Goal: Information Seeking & Learning: Check status

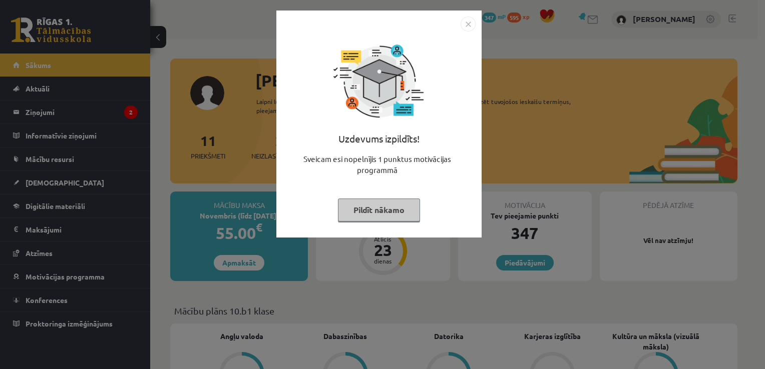
click at [468, 23] on img "Close" at bounding box center [467, 24] width 15 height 15
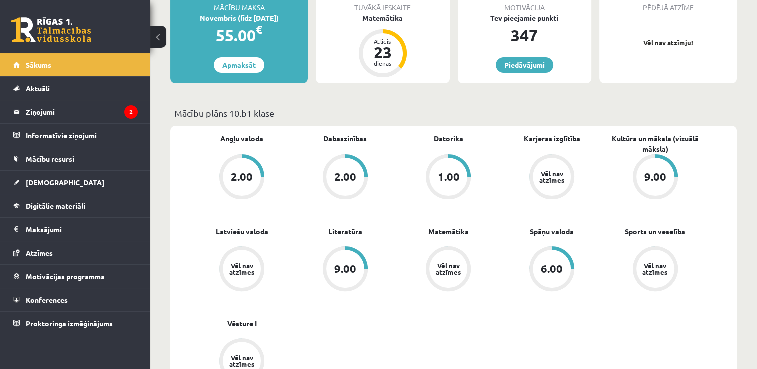
scroll to position [200, 0]
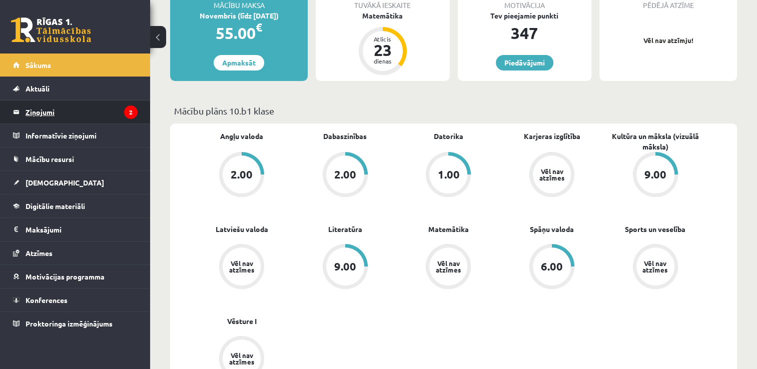
click at [87, 108] on legend "Ziņojumi 2" at bounding box center [82, 112] width 112 height 23
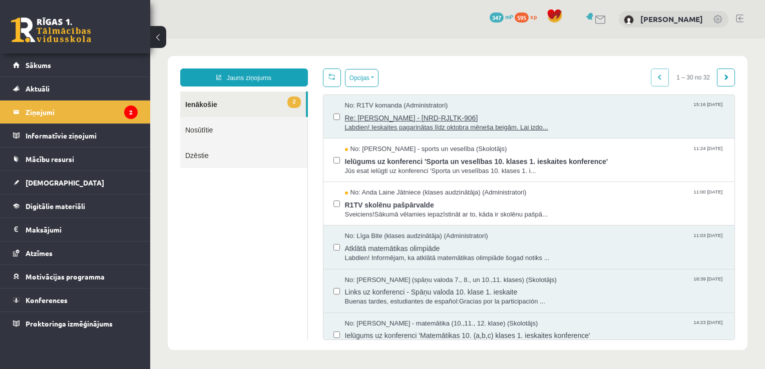
click at [548, 113] on span "Re: E.Kivŕiņa - [NRD-RJLTK-906]" at bounding box center [535, 117] width 380 height 13
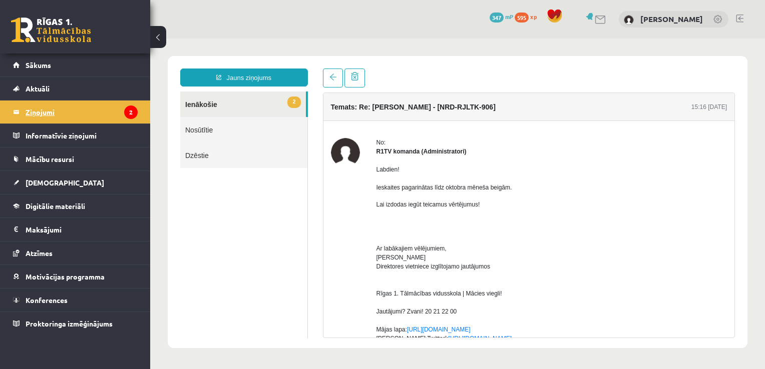
click at [95, 116] on legend "Ziņojumi 2" at bounding box center [82, 112] width 112 height 23
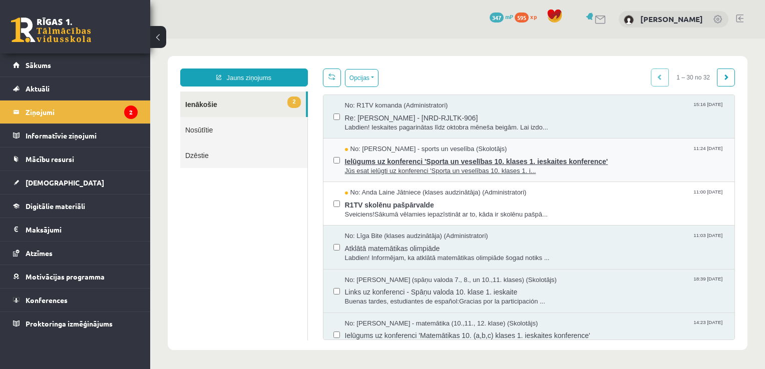
click at [416, 162] on span "Ielūgums uz konferenci 'Sporta un veselības 10. klases 1. ieskaites konference'" at bounding box center [535, 160] width 380 height 13
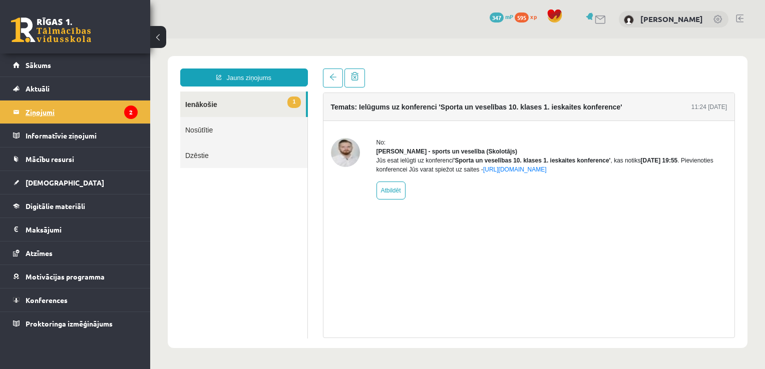
click at [54, 111] on legend "Ziņojumi 2" at bounding box center [82, 112] width 112 height 23
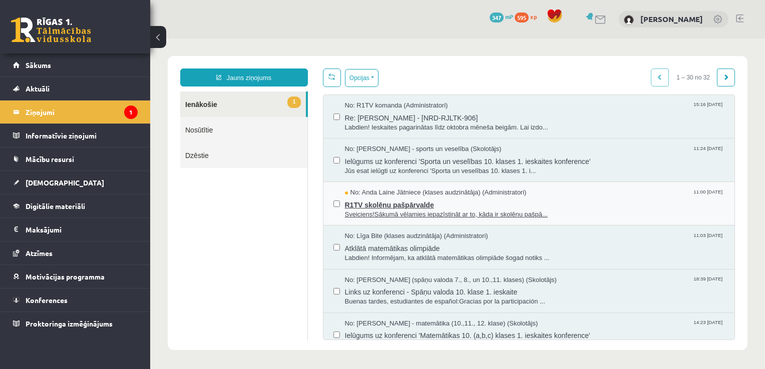
click at [486, 198] on span "R1TV skolēnu pašpārvalde" at bounding box center [535, 204] width 380 height 13
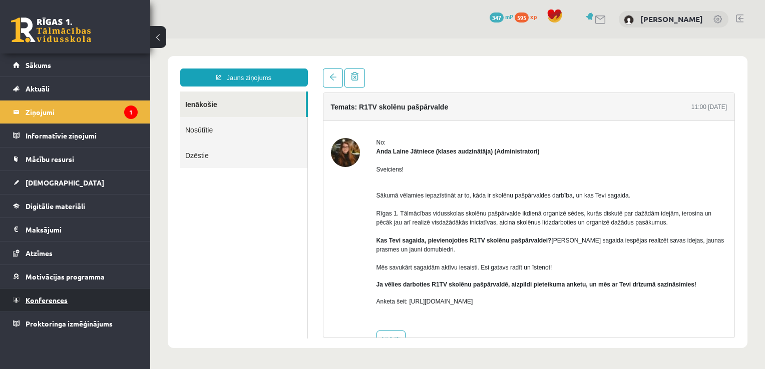
click at [60, 292] on link "Konferences" at bounding box center [75, 300] width 125 height 23
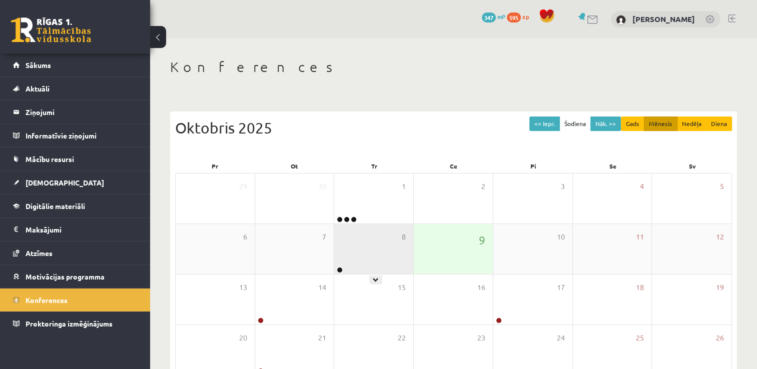
click at [378, 248] on div "8" at bounding box center [373, 249] width 79 height 50
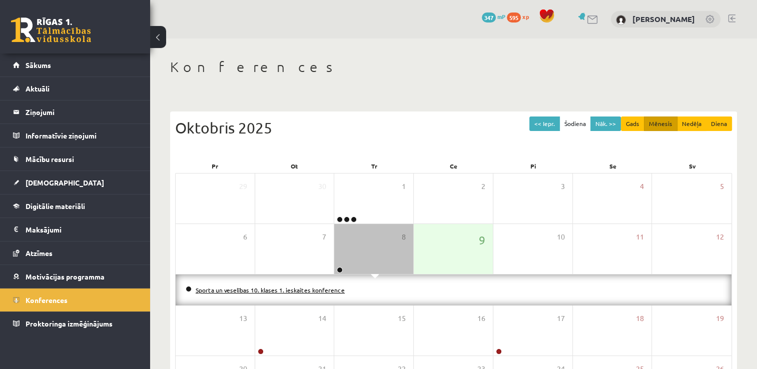
click at [270, 288] on link "Sporta un veselības 10. klases 1. ieskaites konference" at bounding box center [270, 290] width 149 height 8
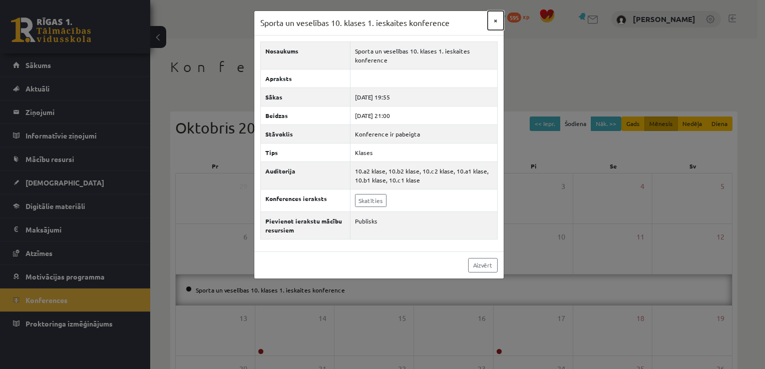
click at [492, 20] on button "×" at bounding box center [495, 20] width 16 height 19
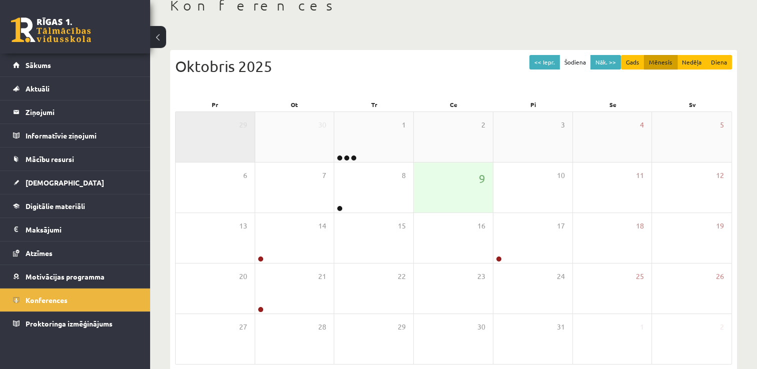
scroll to position [58, 0]
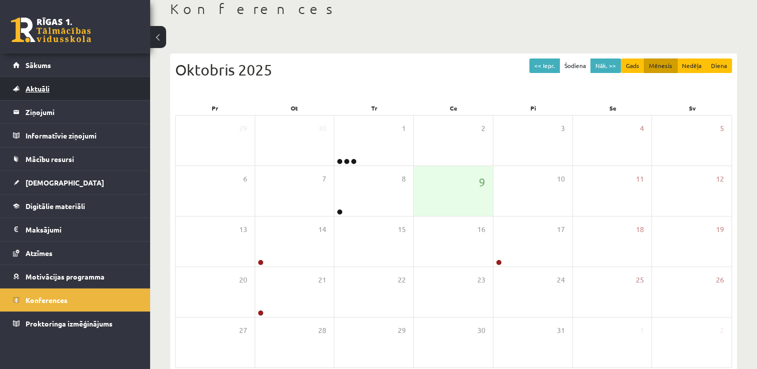
click at [47, 77] on link "Aktuāli" at bounding box center [75, 88] width 125 height 23
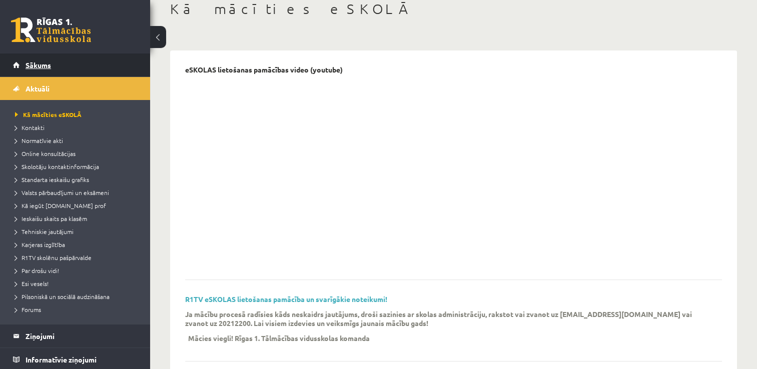
click at [56, 70] on link "Sākums" at bounding box center [75, 65] width 125 height 23
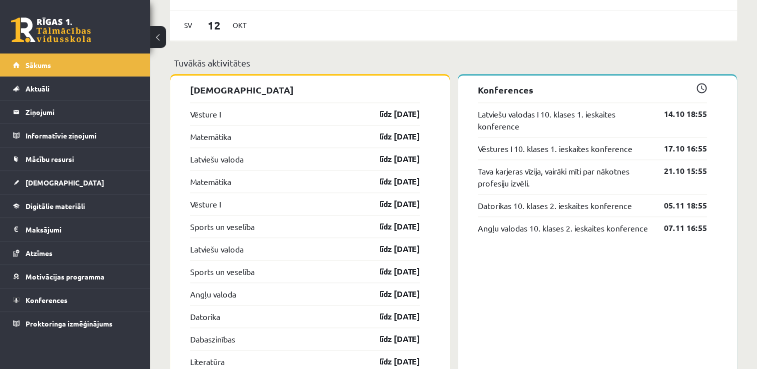
scroll to position [851, 0]
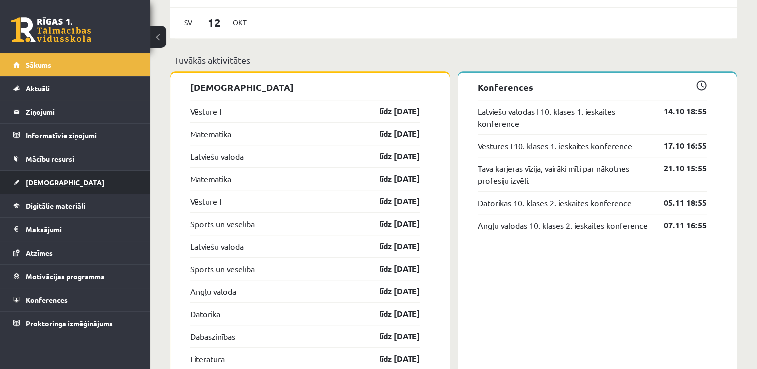
click at [68, 179] on link "[DEMOGRAPHIC_DATA]" at bounding box center [75, 182] width 125 height 23
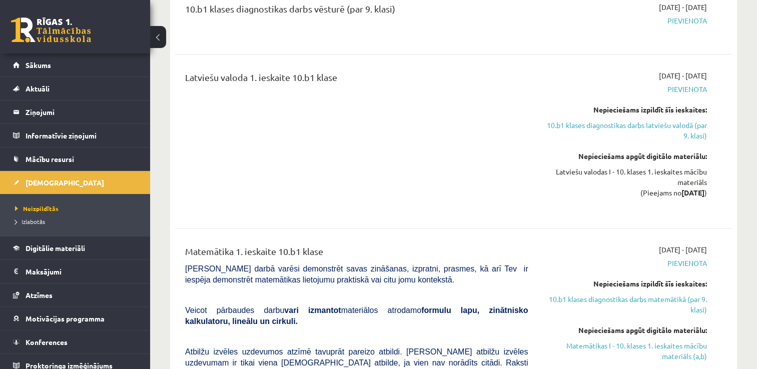
scroll to position [350, 0]
